Goal: Task Accomplishment & Management: Use online tool/utility

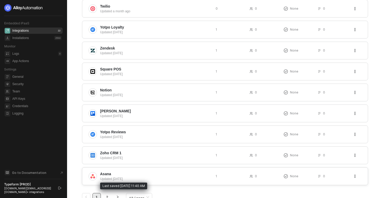
scroll to position [124, 0]
click at [136, 133] on span "Yotpo Reviews" at bounding box center [155, 132] width 111 height 5
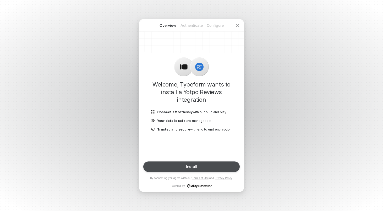
click at [202, 170] on button "Install" at bounding box center [191, 166] width 96 height 10
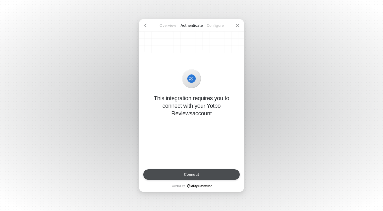
click at [205, 175] on button "Connect" at bounding box center [191, 174] width 96 height 10
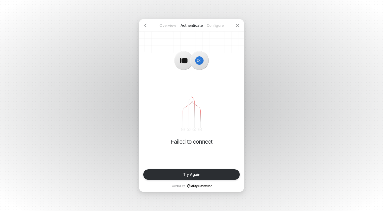
click at [125, 82] on div "Overview Authenticate Configure Failed to connect Try Again Powered by" at bounding box center [191, 105] width 383 height 211
